Goal: Information Seeking & Learning: Learn about a topic

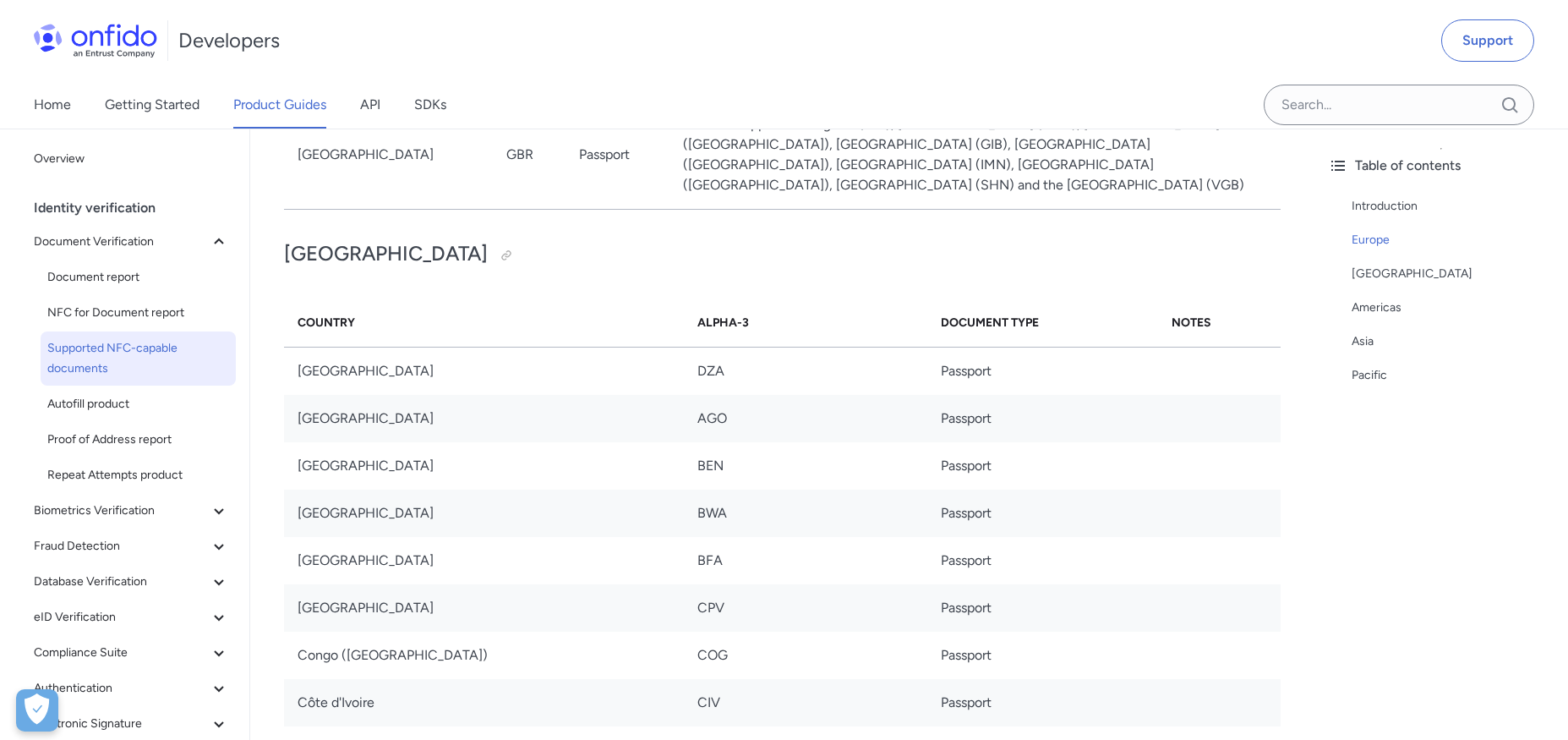
scroll to position [4194, 0]
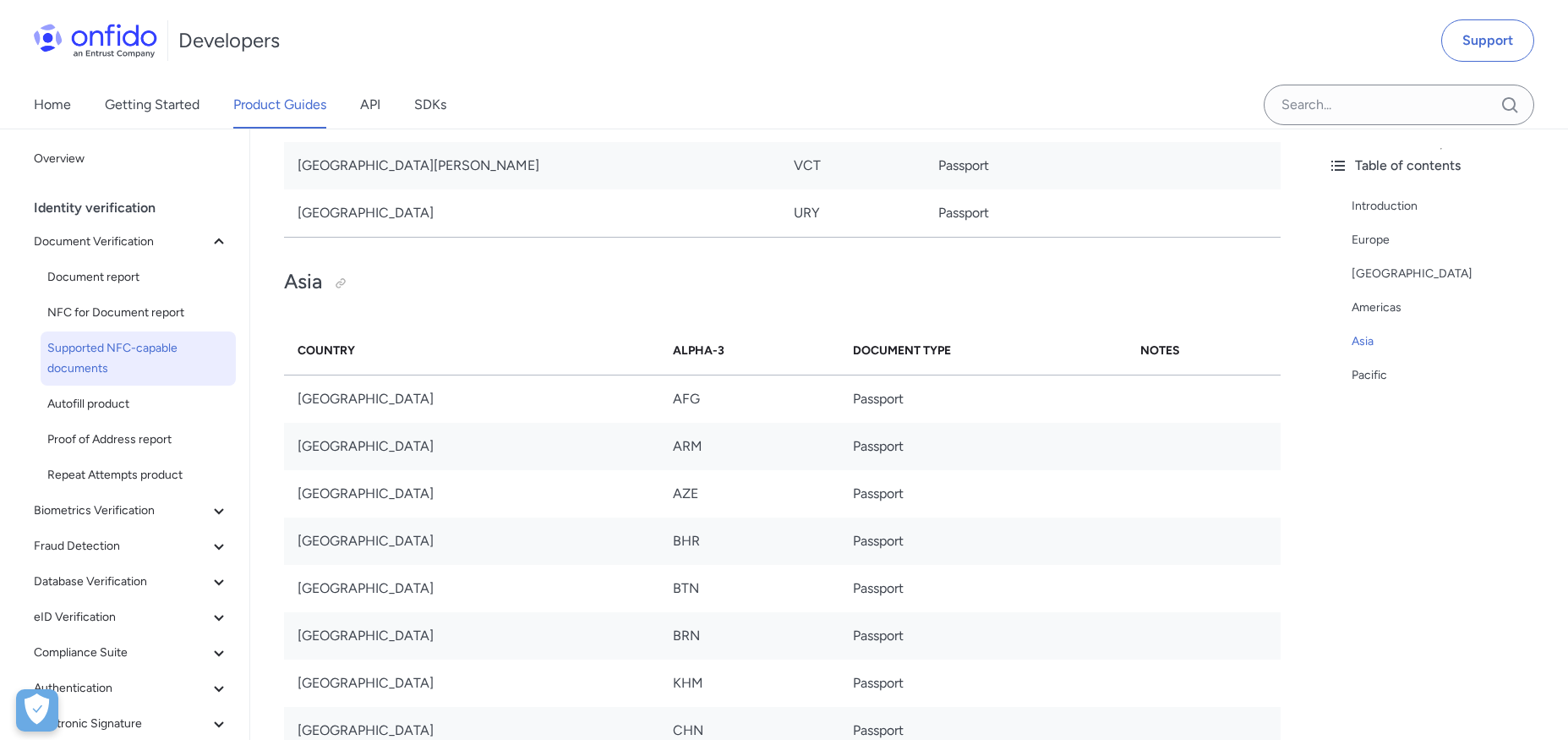
scroll to position [5572, 0]
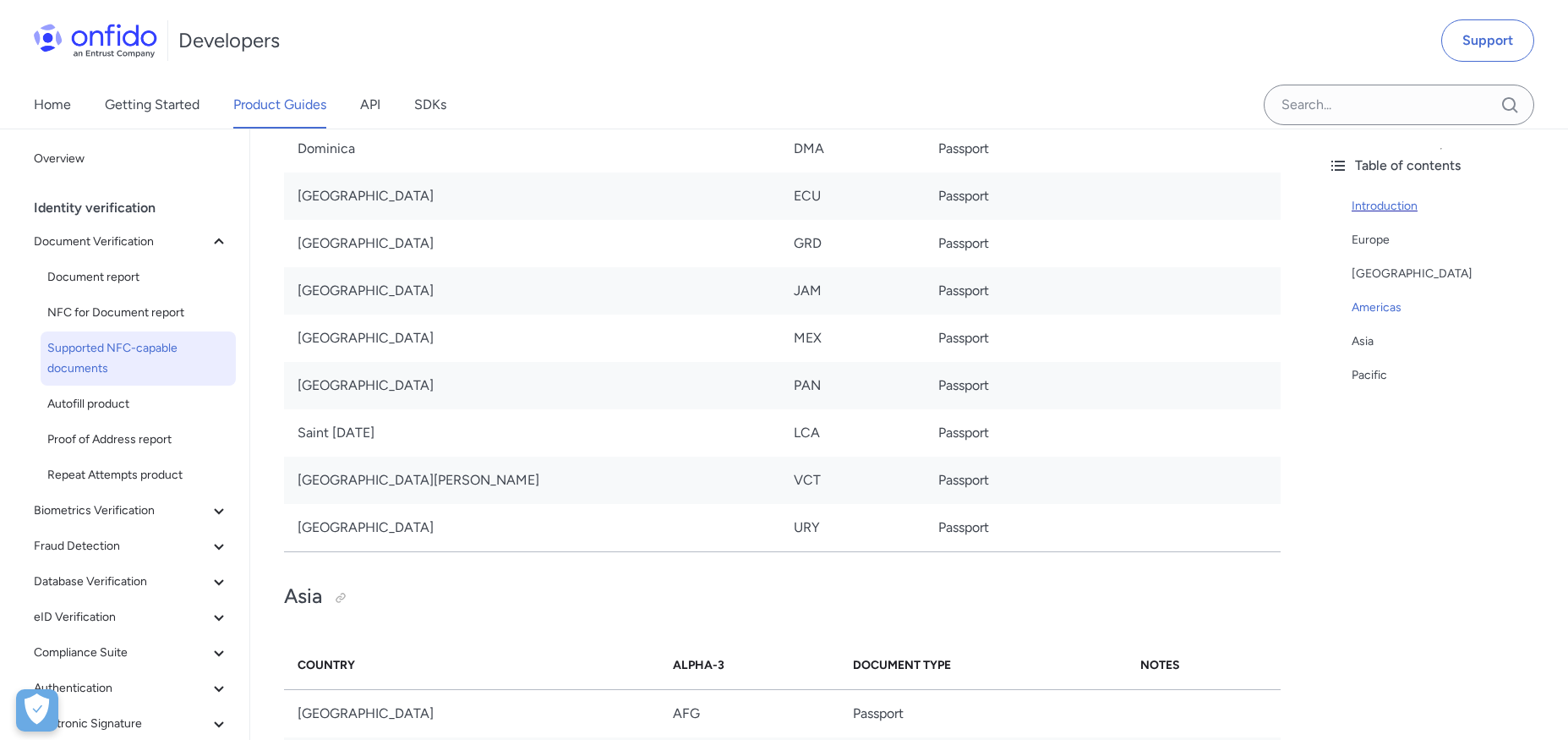
click at [1365, 203] on div "Introduction" at bounding box center [1453, 206] width 203 height 20
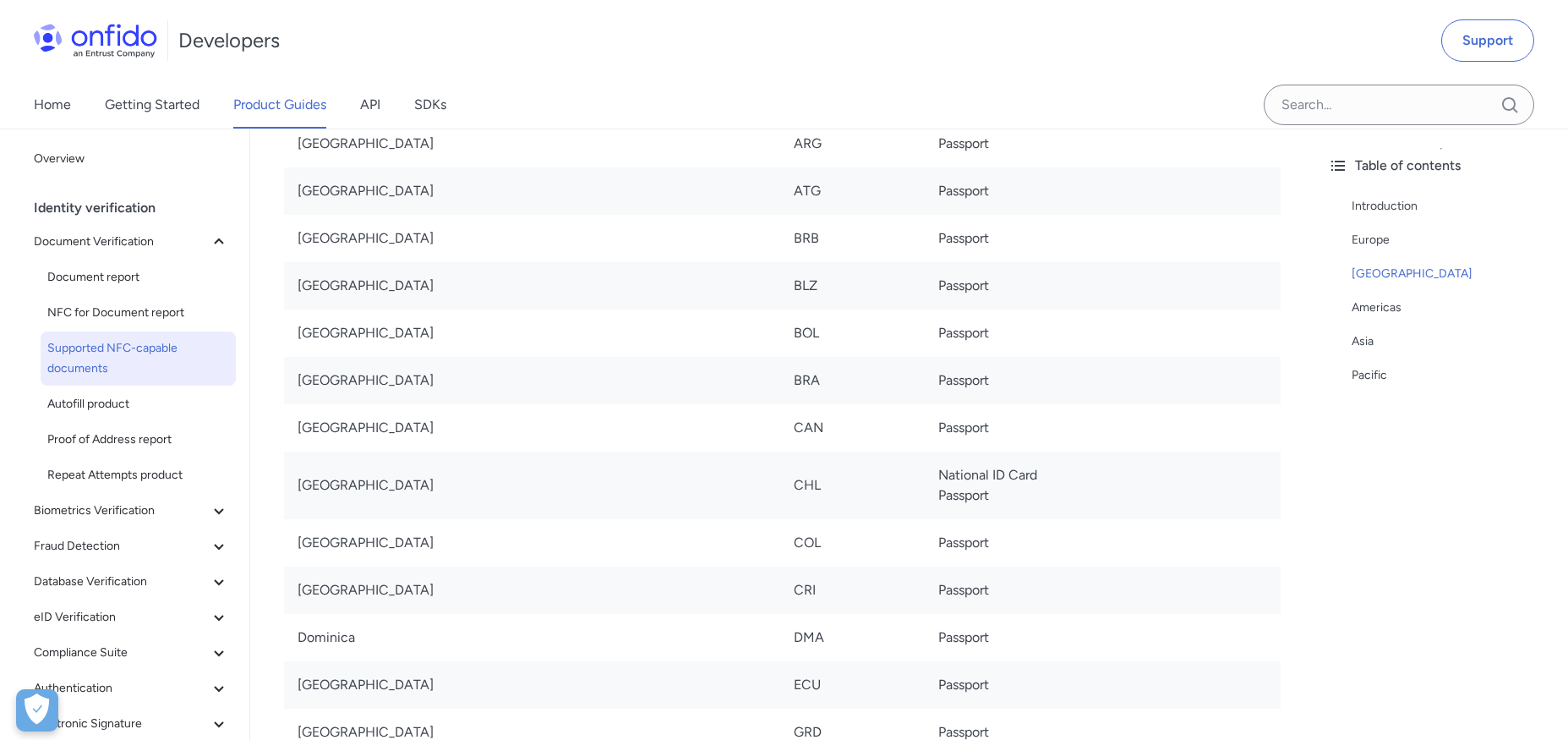
scroll to position [5107, 0]
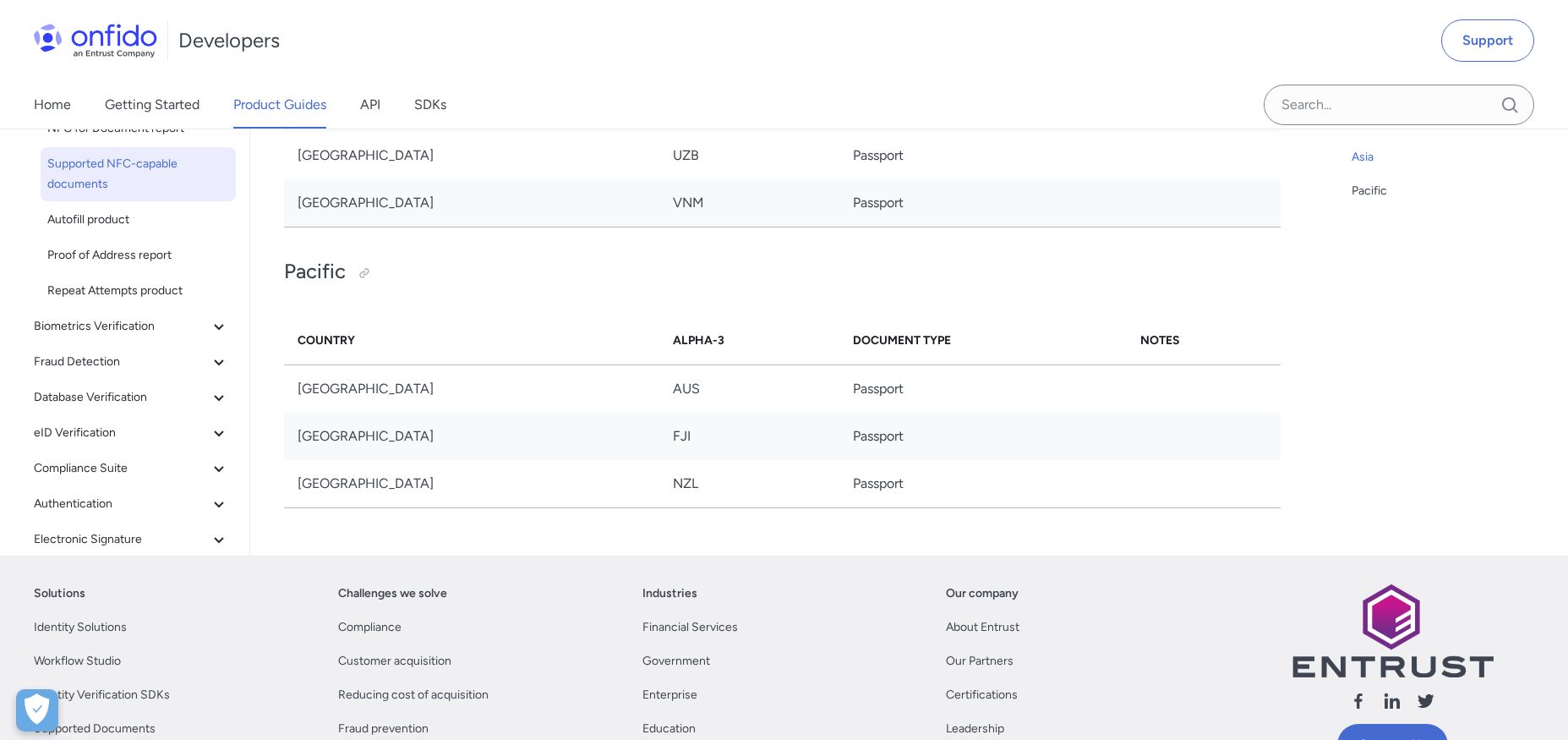
scroll to position [7558, 0]
